Goal: Navigation & Orientation: Go to known website

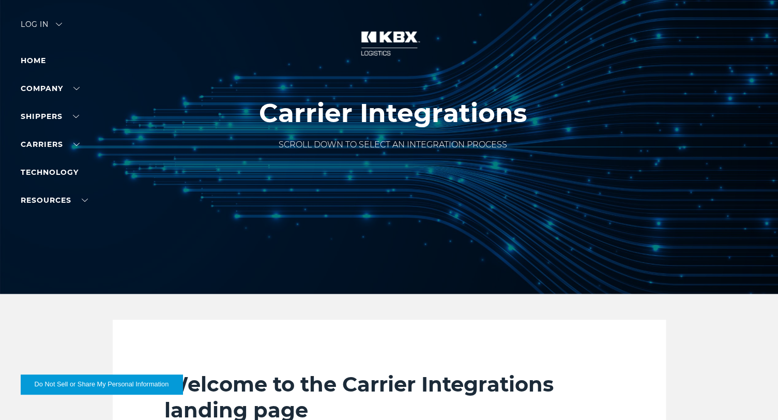
click at [39, 21] on div "Log in" at bounding box center [41, 28] width 41 height 15
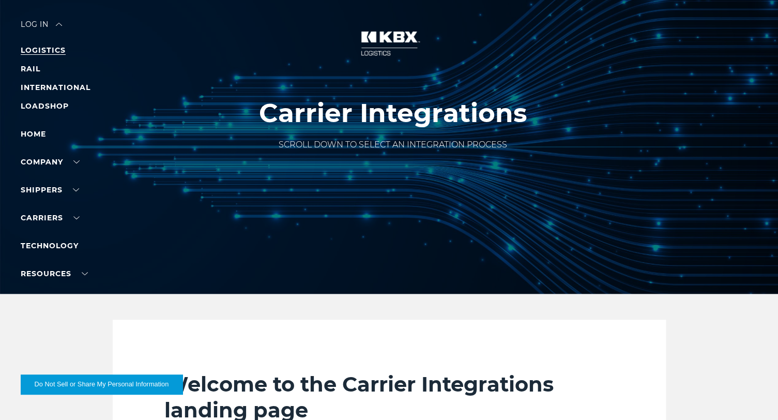
click at [37, 50] on link "LOGISTICS" at bounding box center [43, 49] width 45 height 9
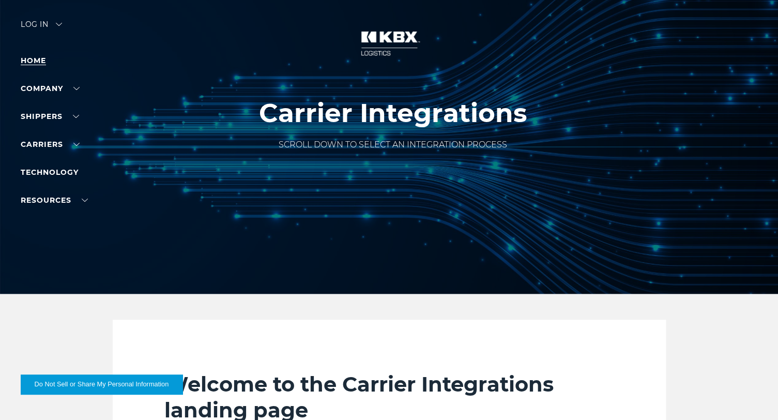
click at [36, 61] on link "Home" at bounding box center [33, 60] width 25 height 9
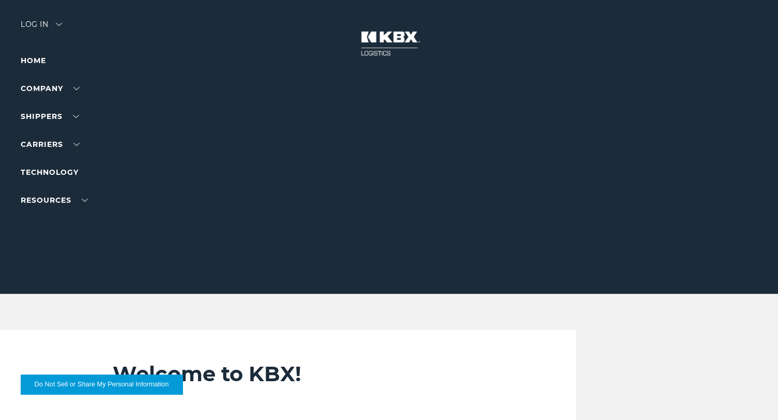
click at [47, 28] on div "Log in" at bounding box center [41, 28] width 41 height 15
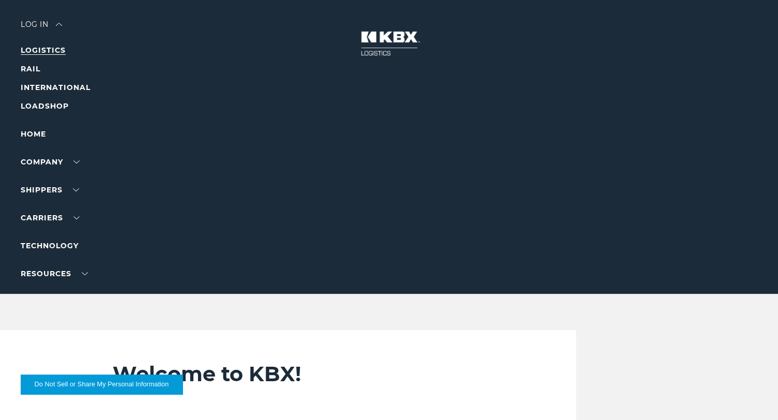
click at [42, 52] on link "LOGISTICS" at bounding box center [43, 49] width 45 height 9
